Goal: Task Accomplishment & Management: Use online tool/utility

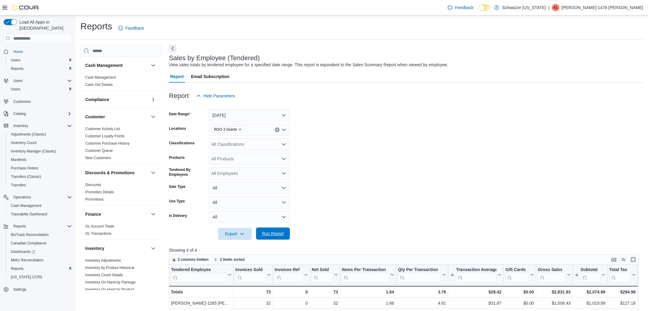
click at [270, 235] on span "Run Report" at bounding box center [273, 233] width 22 height 6
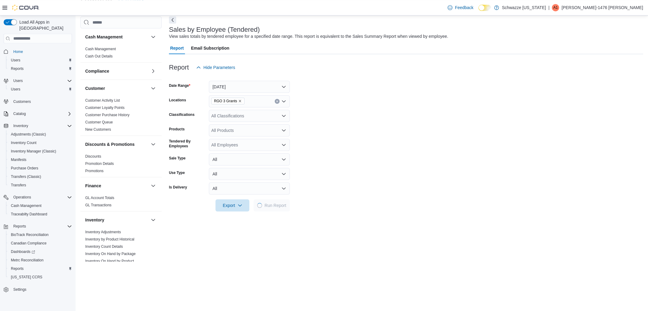
scroll to position [65, 0]
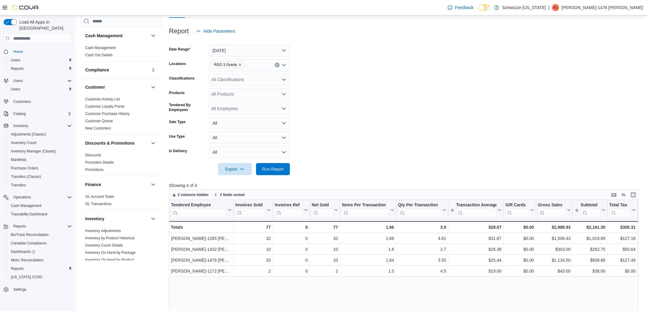
click at [610, 9] on p "[PERSON_NAME]-1476 [PERSON_NAME]" at bounding box center [603, 7] width 82 height 7
click at [599, 60] on span "Sign Out" at bounding box center [604, 60] width 16 height 6
